Goal: Navigation & Orientation: Find specific page/section

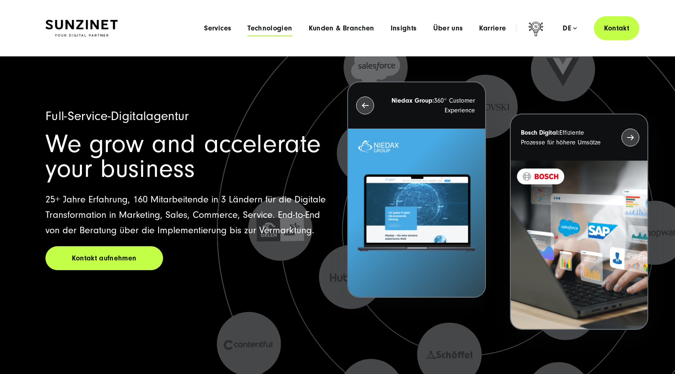
click at [278, 32] on span "Technologien" at bounding box center [269, 28] width 45 height 8
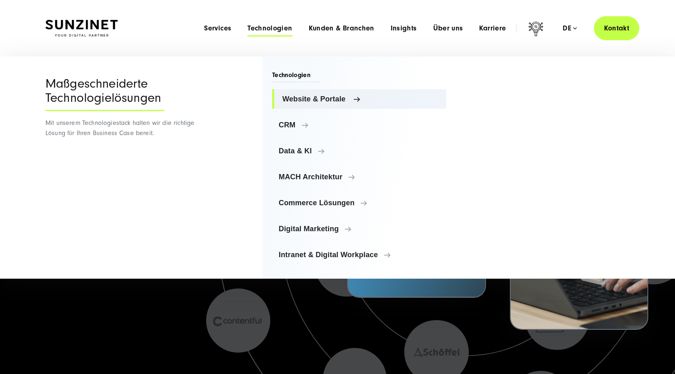
click at [307, 99] on span "Website & Portale" at bounding box center [360, 99] width 157 height 8
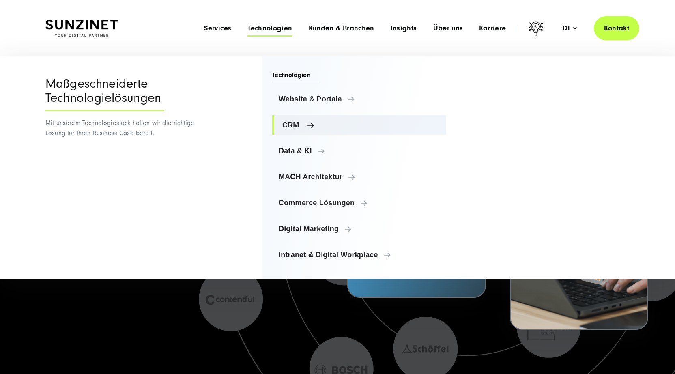
click at [289, 128] on span "CRM" at bounding box center [360, 125] width 157 height 8
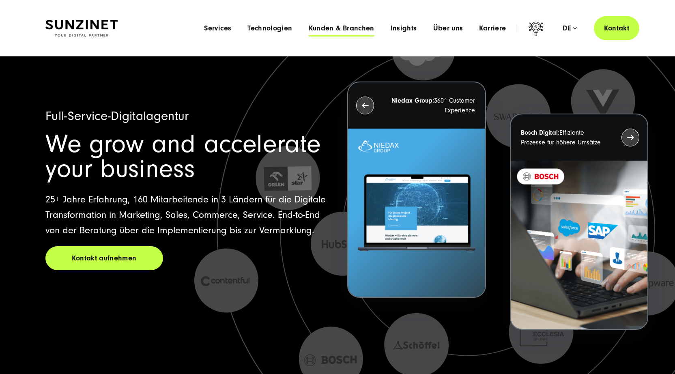
click at [331, 29] on span "Kunden & Branchen" at bounding box center [341, 28] width 66 height 8
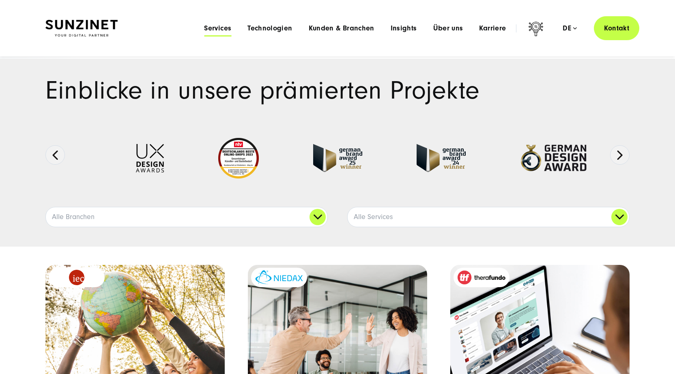
scroll to position [0, 0]
click at [324, 30] on span "Kunden & Branchen" at bounding box center [341, 28] width 66 height 8
